Goal: Find specific page/section: Find specific page/section

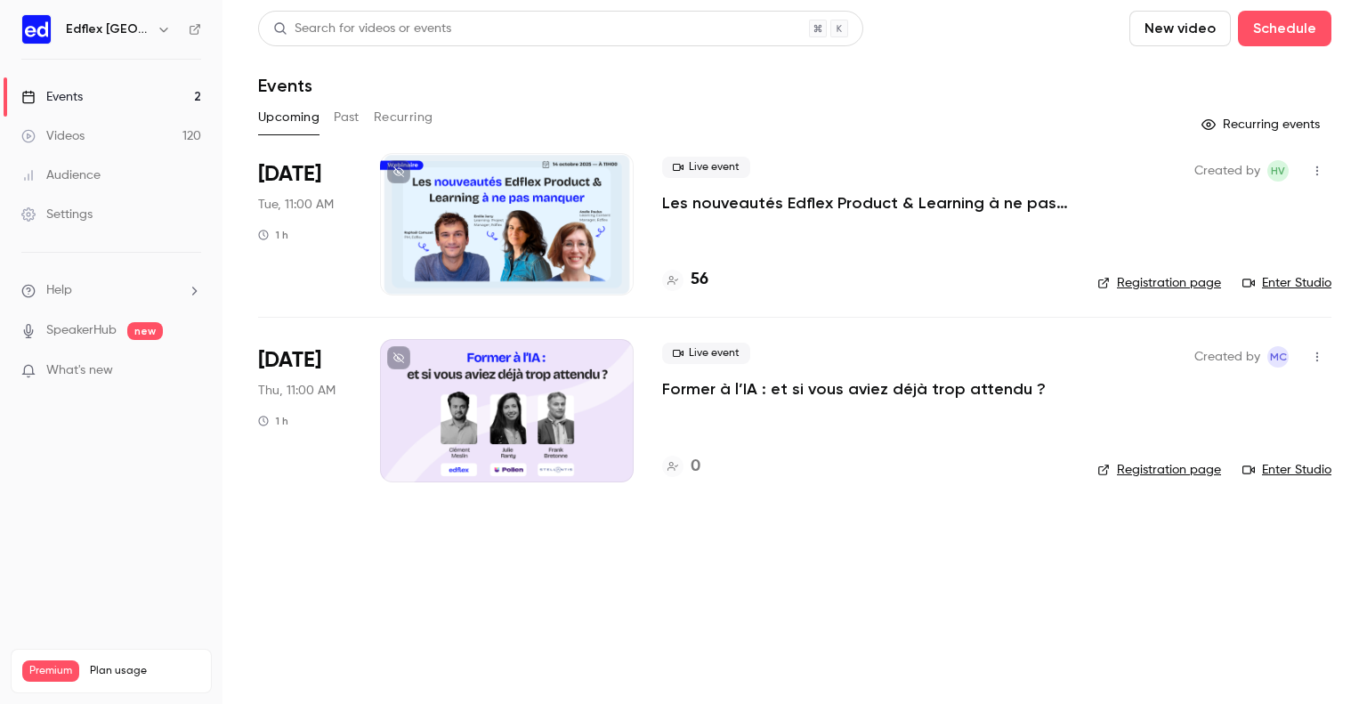
click at [699, 287] on h4 "56" at bounding box center [700, 280] width 18 height 24
